Goal: Transaction & Acquisition: Purchase product/service

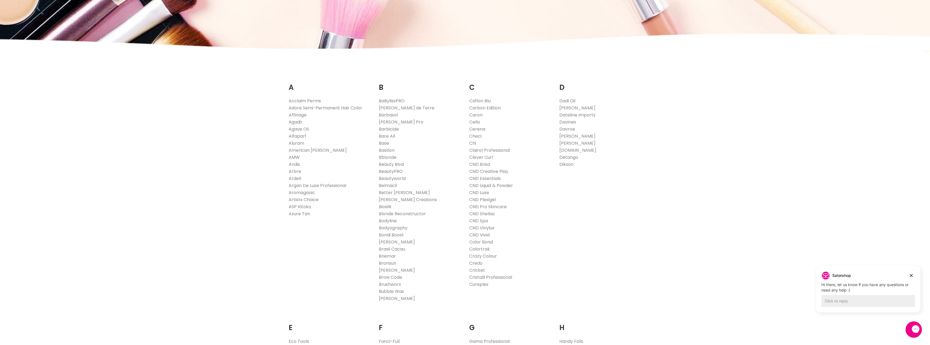
scroll to position [100, 0]
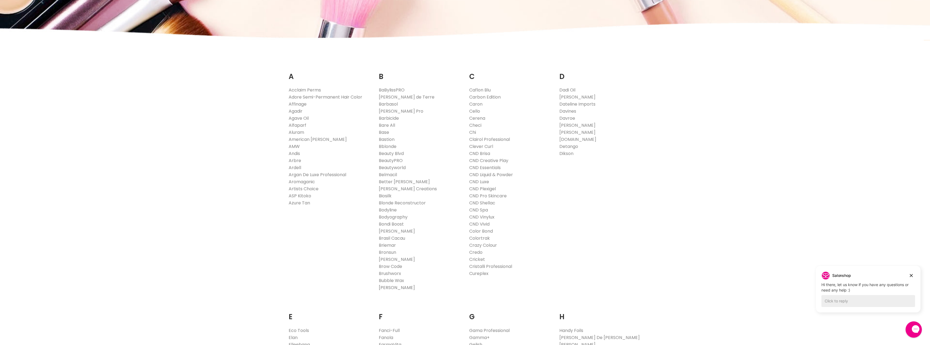
click at [401, 288] on link "[PERSON_NAME]" at bounding box center [397, 288] width 36 height 6
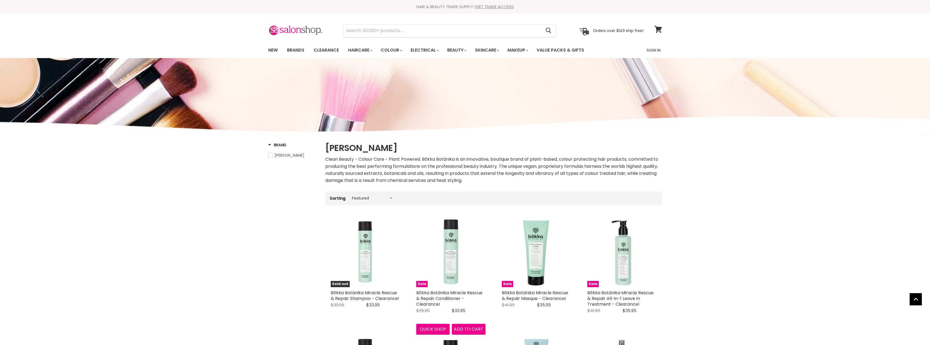
select select "manual"
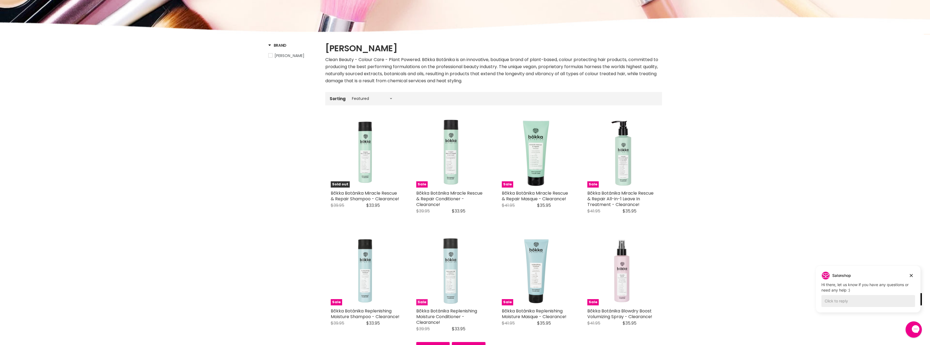
click at [453, 262] on img "Main content" at bounding box center [451, 270] width 22 height 69
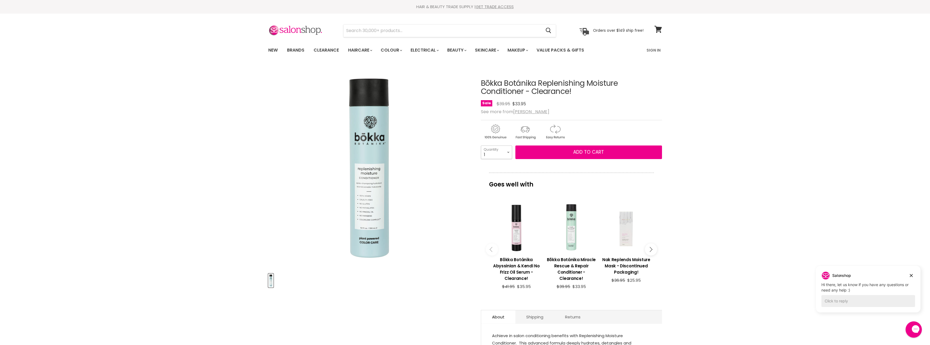
drag, startPoint x: 0, startPoint y: 0, endPoint x: 508, endPoint y: 152, distance: 530.6
click at [508, 152] on select "1 2 3 4 5 6 7 8 9 10+" at bounding box center [496, 153] width 31 height 14
click at [739, 101] on div "Home Bōkka Botánika Bōkka Botánika Replenishing Moisture Conditioner - Clearanc…" at bounding box center [465, 341] width 930 height 550
